Goal: Information Seeking & Learning: Understand process/instructions

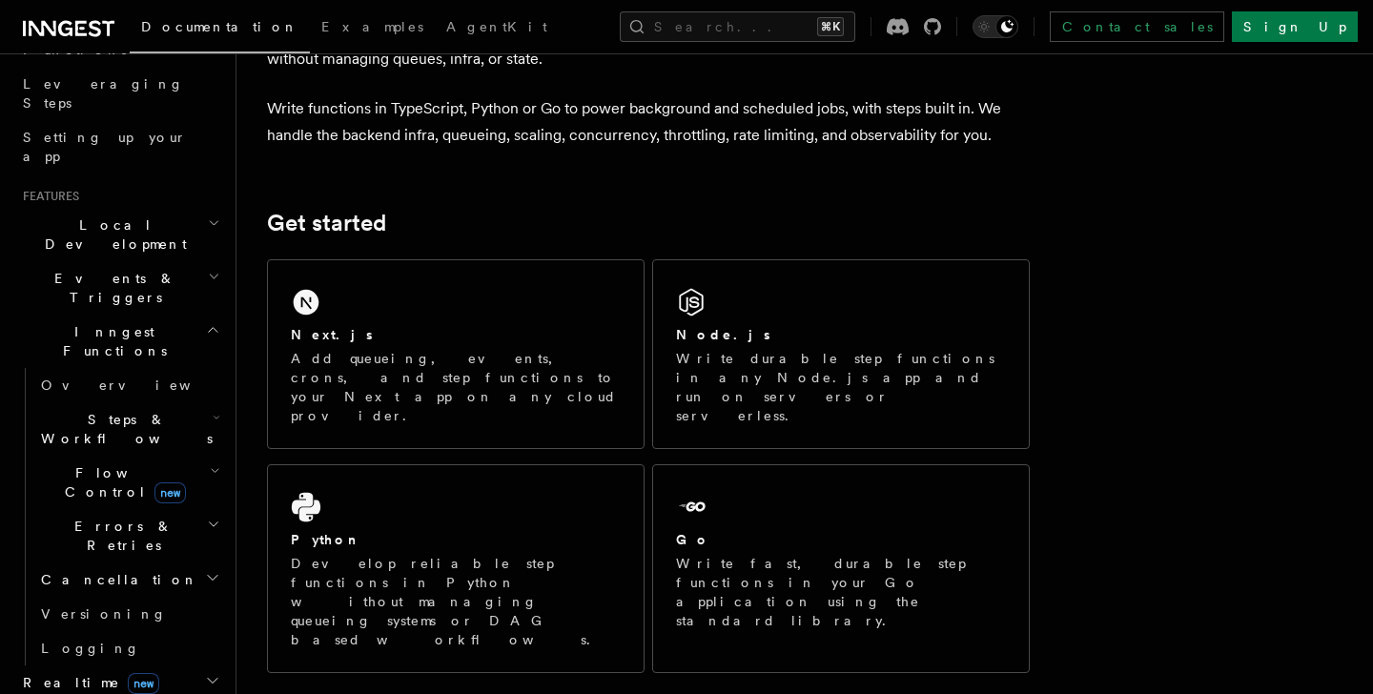
scroll to position [832, 0]
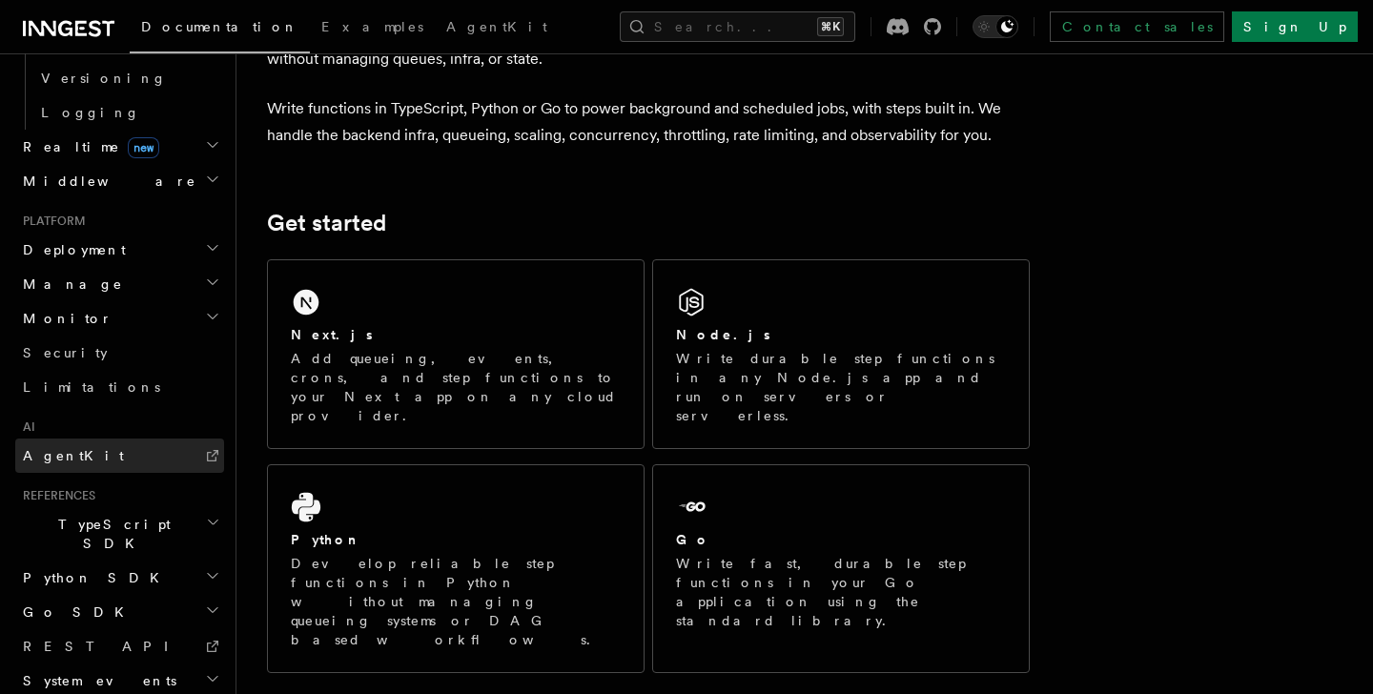
click at [83, 439] on link "AgentKit" at bounding box center [119, 456] width 209 height 34
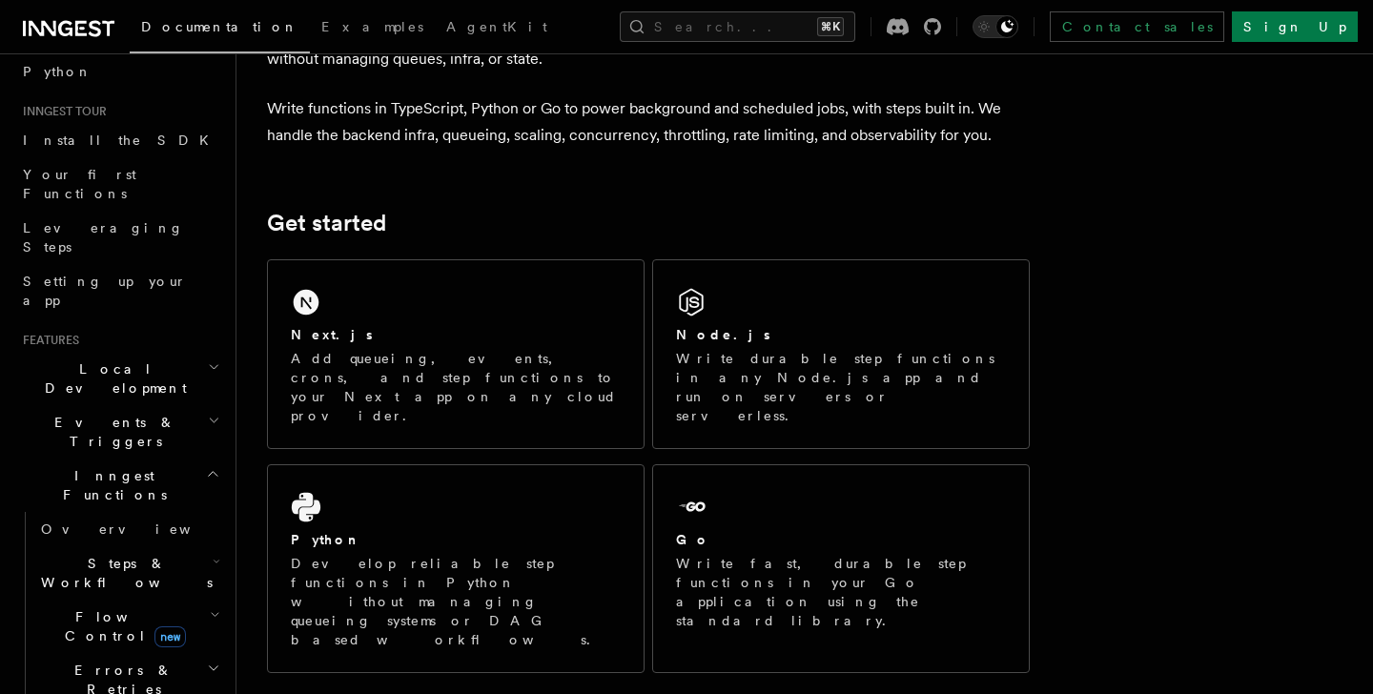
scroll to position [153, 0]
click at [165, 546] on h2 "Steps & Workflows" at bounding box center [128, 572] width 191 height 53
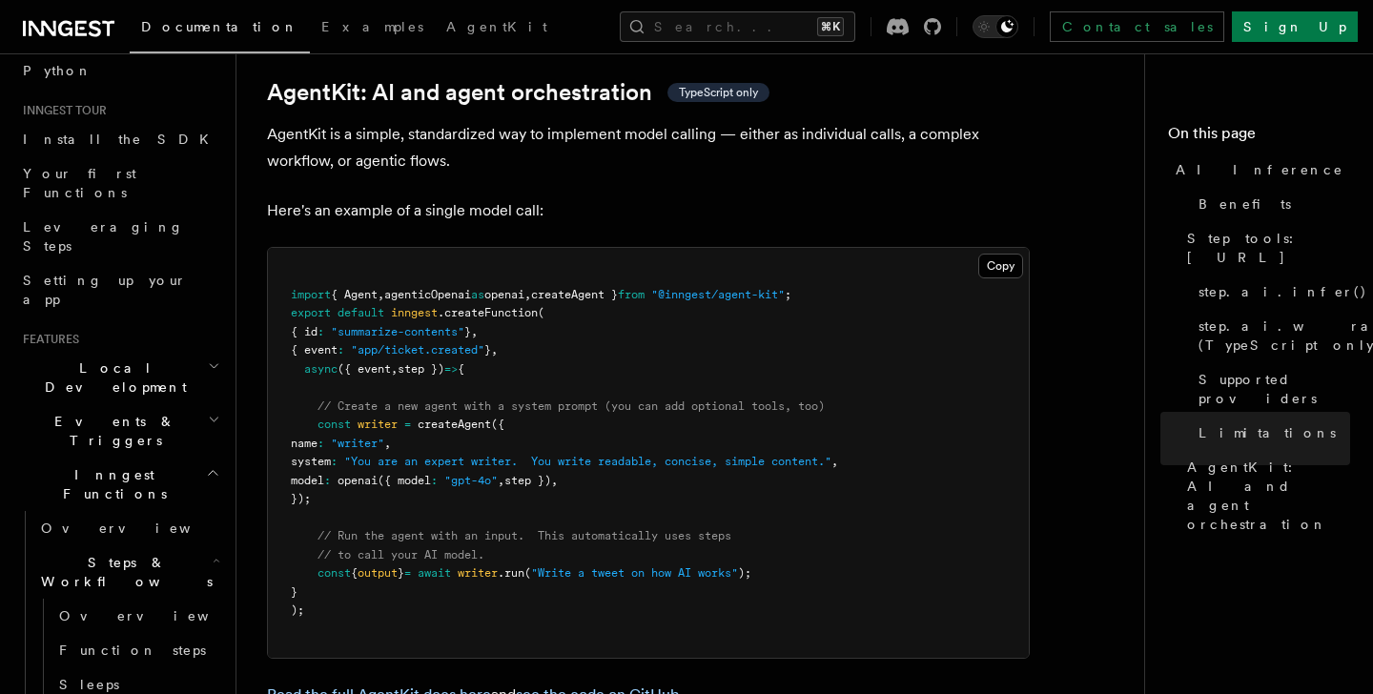
scroll to position [5579, 0]
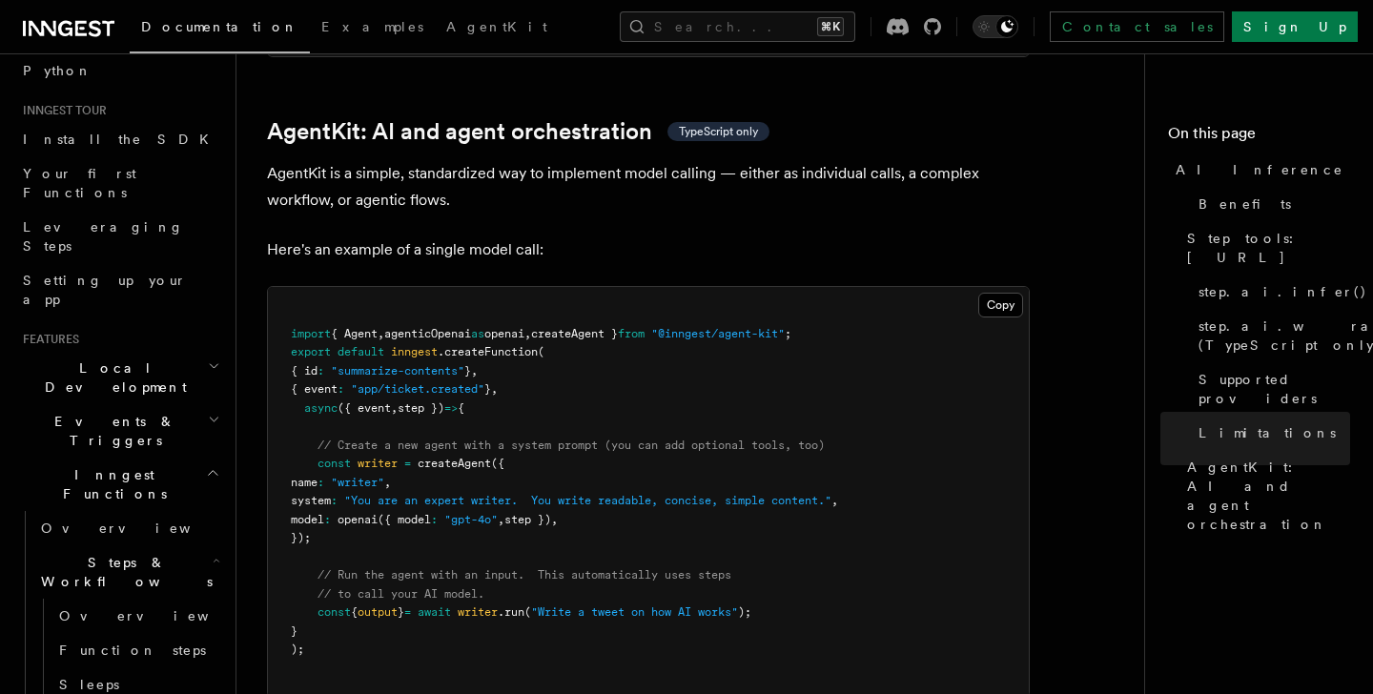
click at [618, 327] on span "createAgent }" at bounding box center [574, 333] width 87 height 13
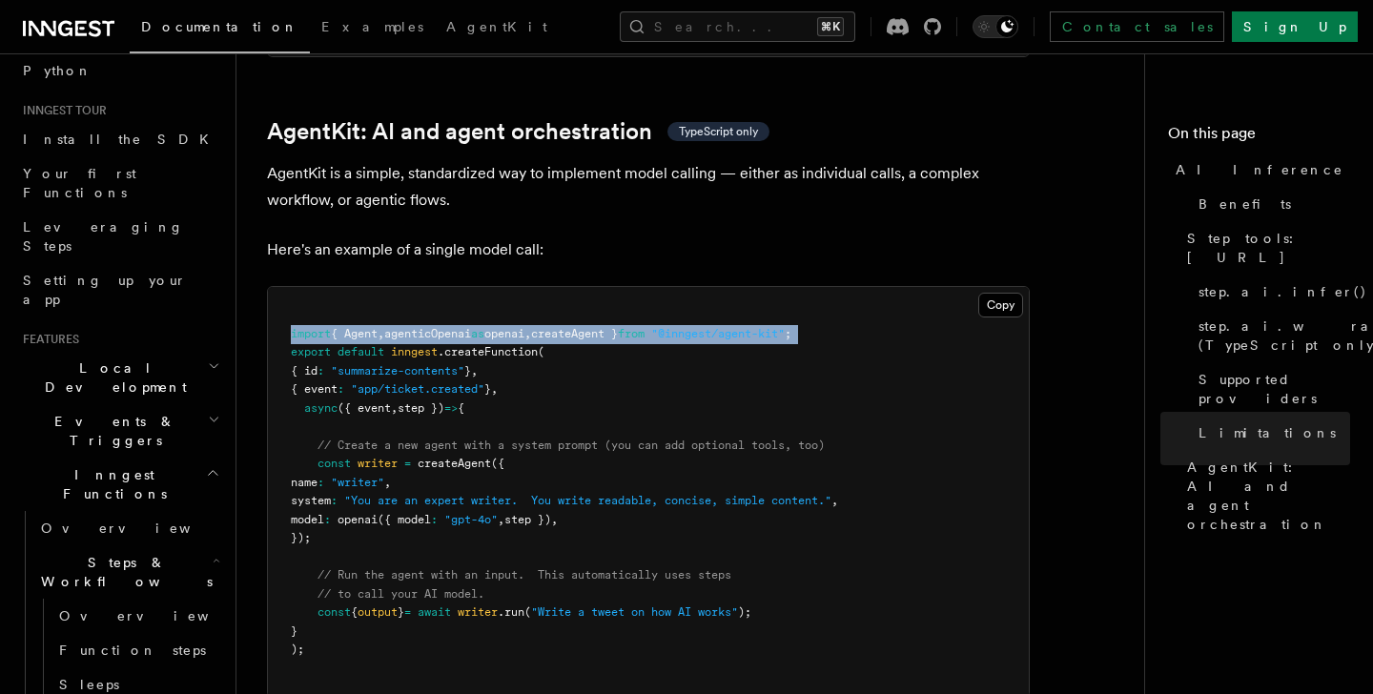
click at [618, 327] on span "createAgent }" at bounding box center [574, 333] width 87 height 13
copy code "import { Agent , agenticOpenai as openai , createAgent } from "@inngest/agent-k…"
drag, startPoint x: 320, startPoint y: 390, endPoint x: 350, endPoint y: 453, distance: 69.5
click at [350, 453] on pre "import { Agent , agenticOpenai as openai , createAgent } from "@inngest/agent-k…" at bounding box center [648, 492] width 761 height 410
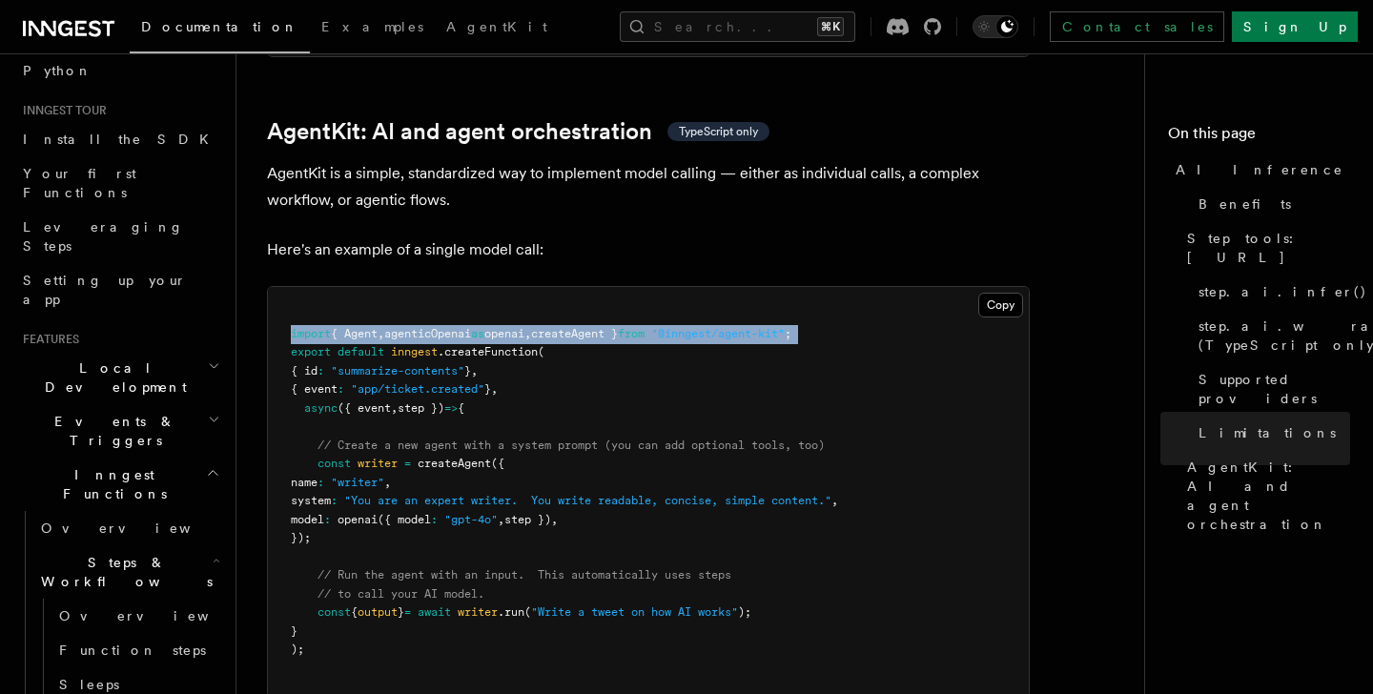
copy code "const writer = createAgent ({ name : "writer" , system : "You are an expert wri…"
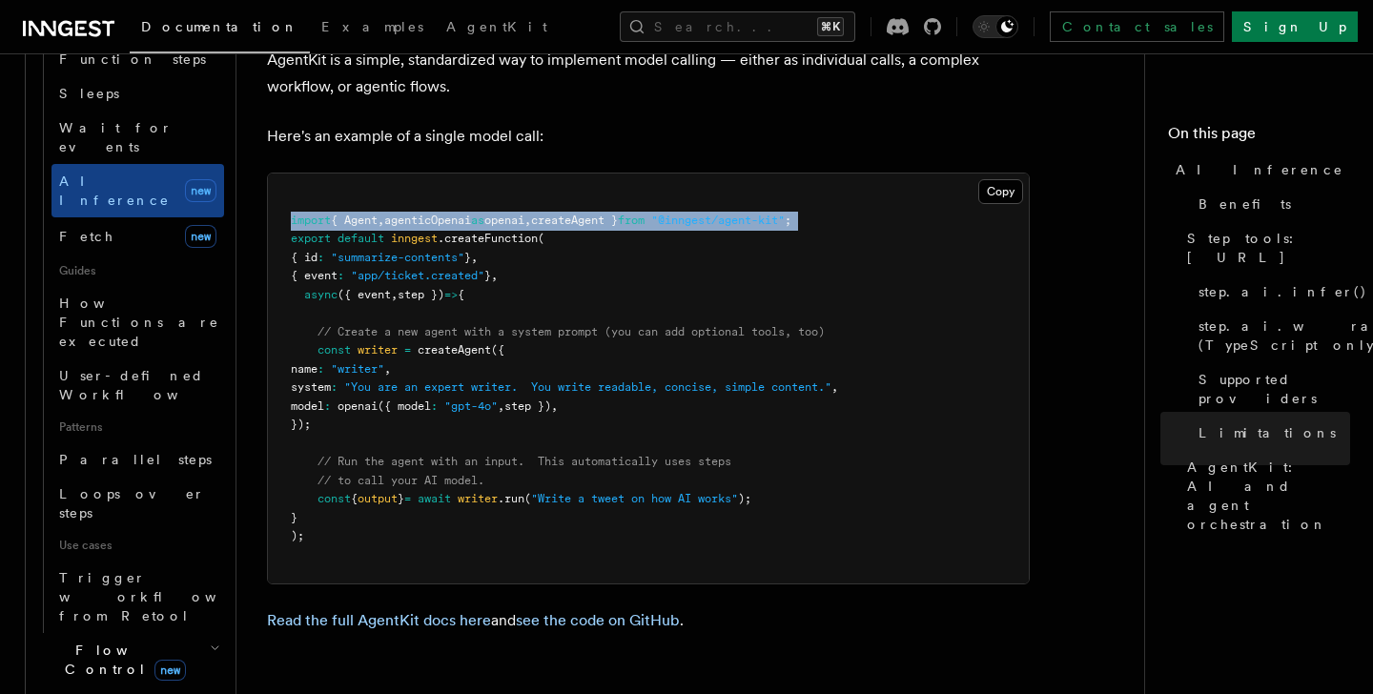
scroll to position [5691, 0]
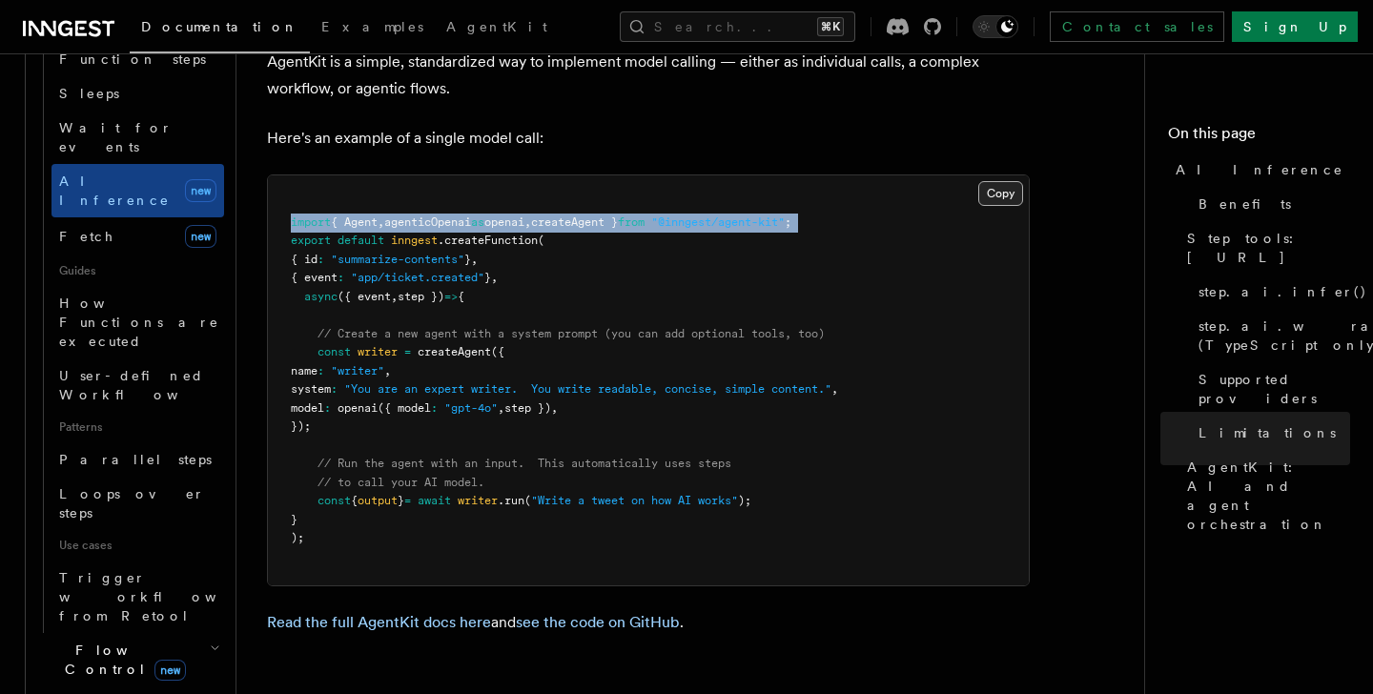
click at [999, 181] on button "Copy Copied" at bounding box center [1000, 193] width 45 height 25
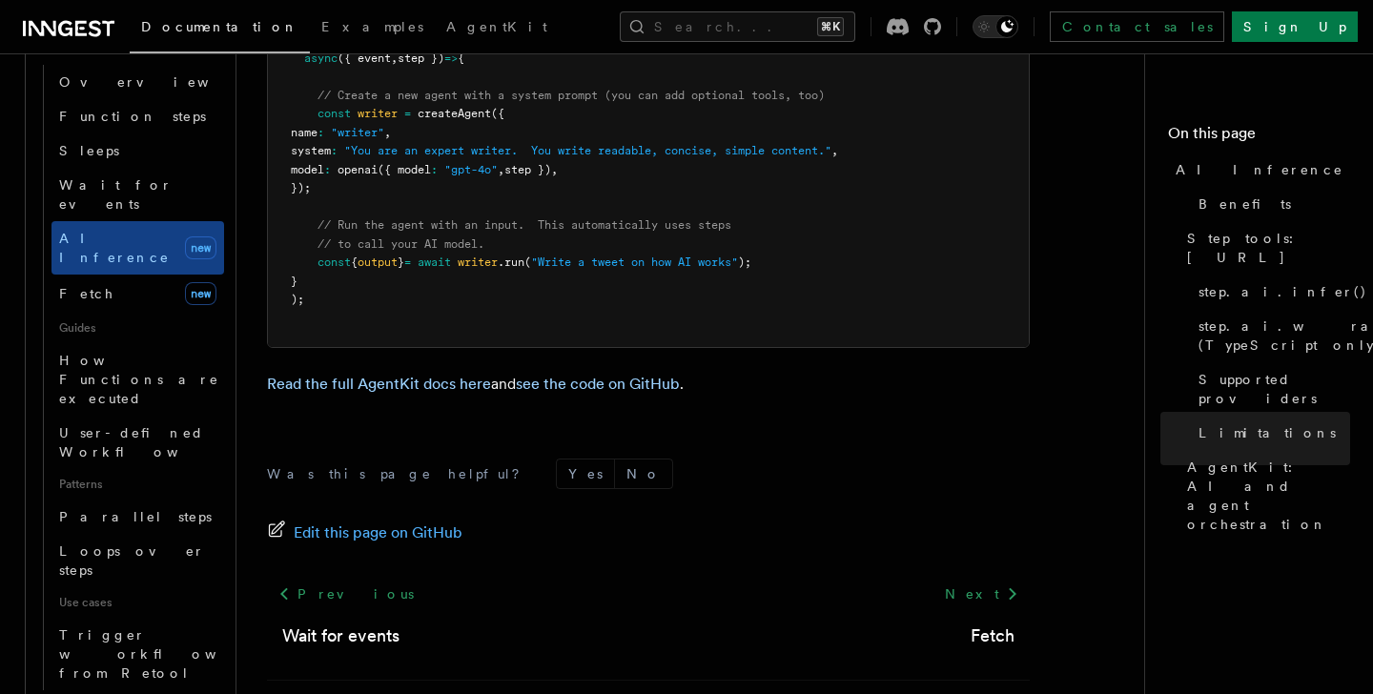
scroll to position [1055, 0]
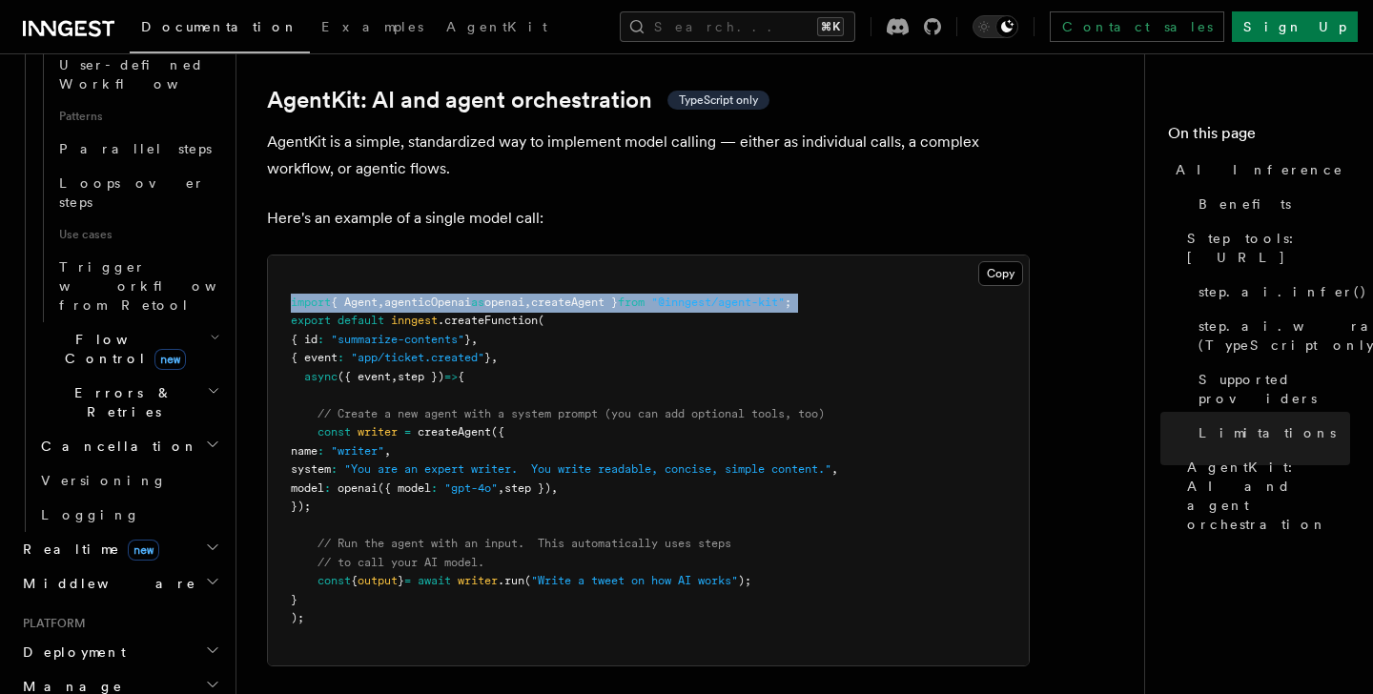
scroll to position [5520, 0]
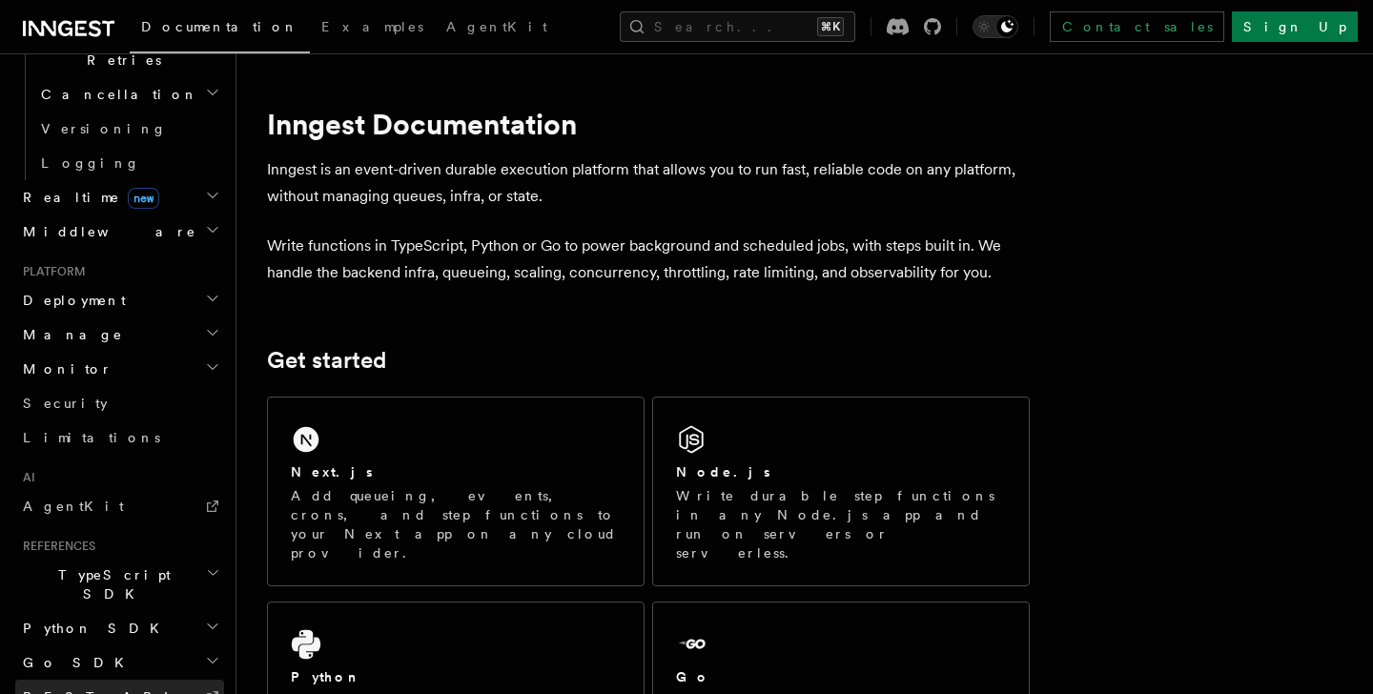
scroll to position [832, 0]
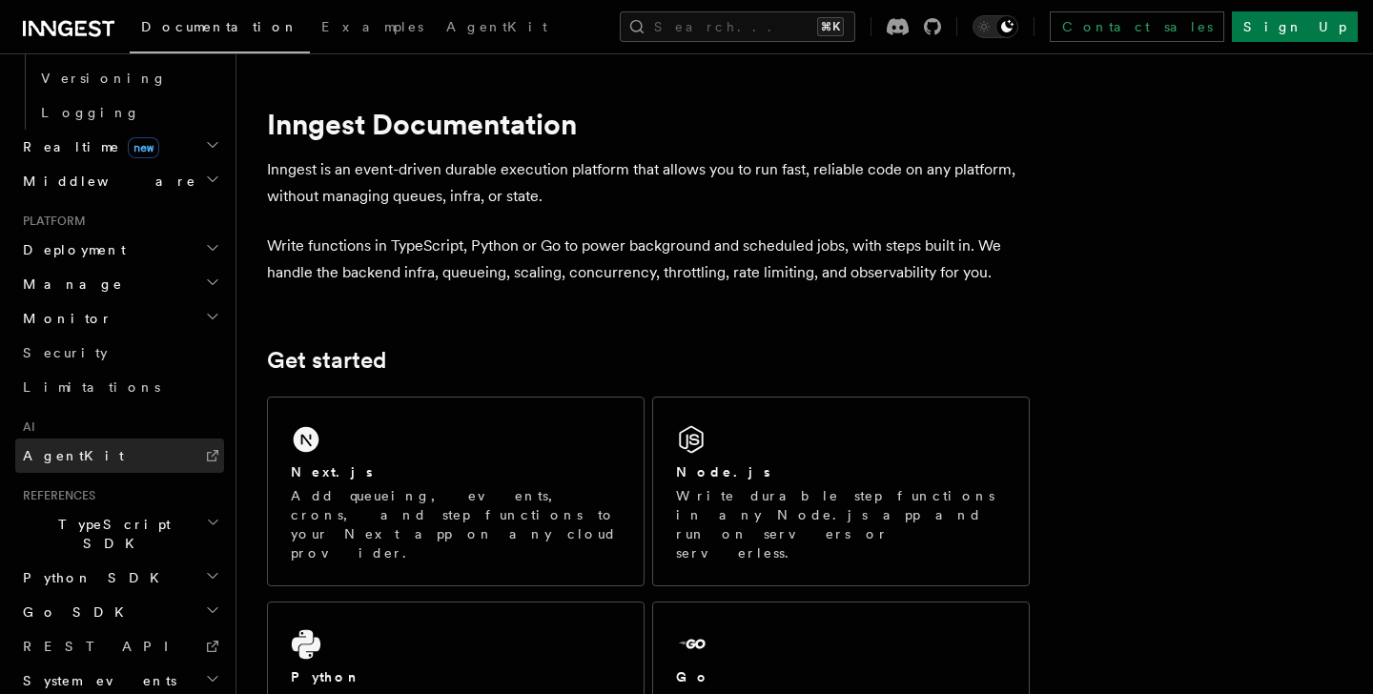
click at [120, 439] on link "AgentKit" at bounding box center [119, 456] width 209 height 34
